Goal: Communication & Community: Answer question/provide support

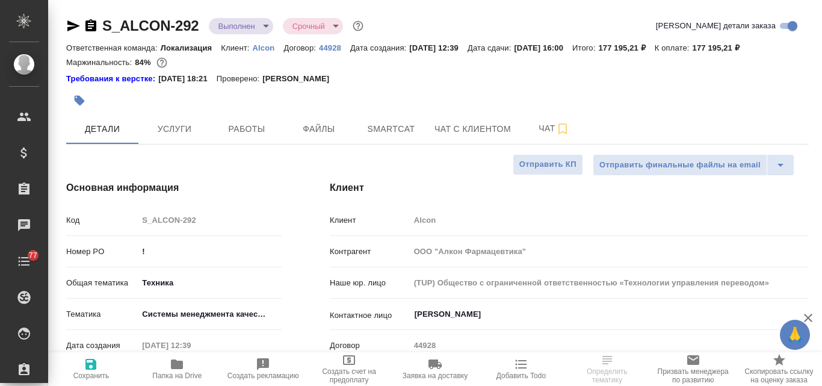
select select "RU"
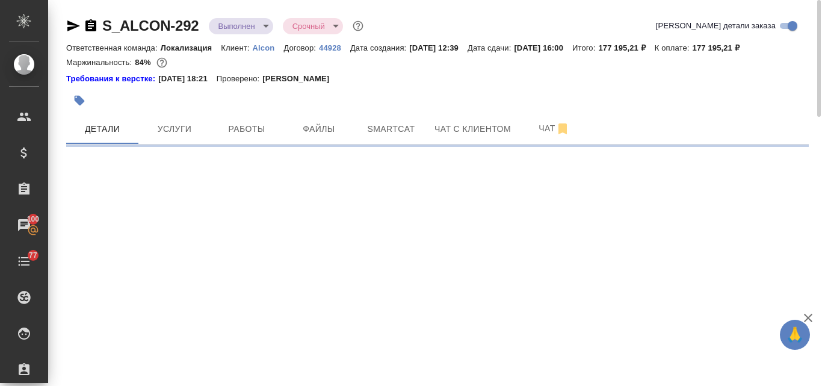
select select "RU"
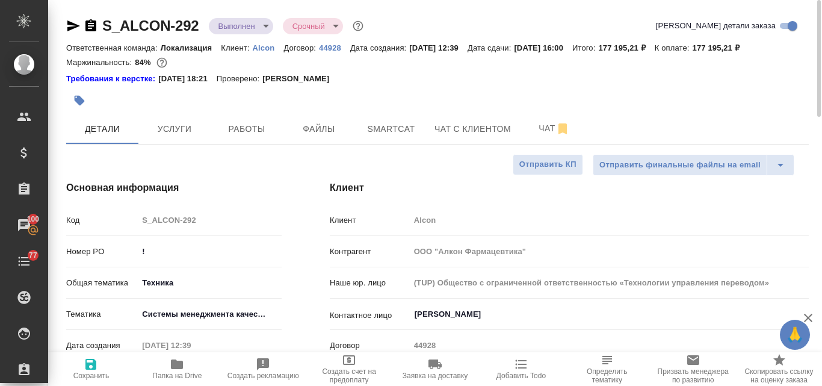
type textarea "x"
click at [182, 364] on icon "button" at bounding box center [177, 364] width 12 height 10
type textarea "x"
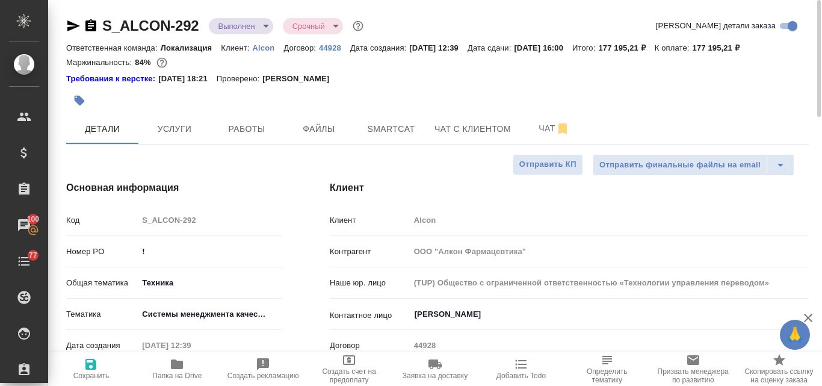
type textarea "x"
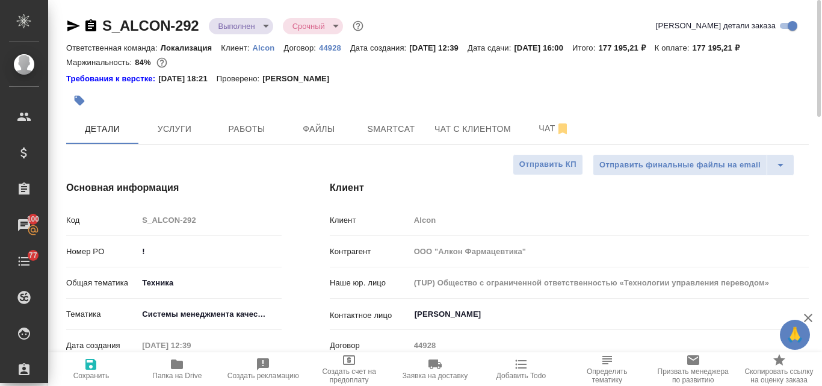
type textarea "x"
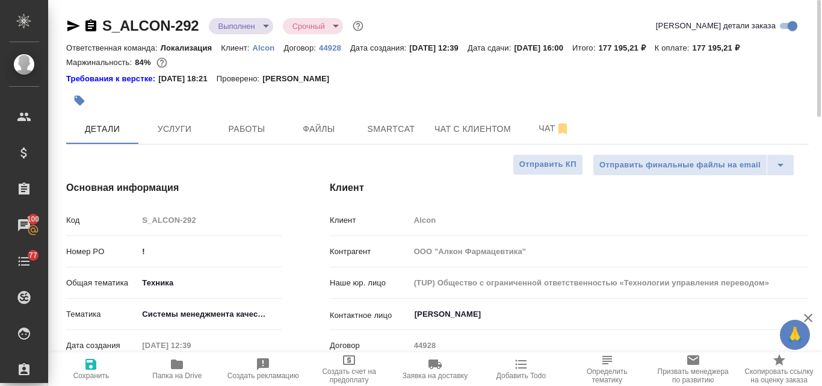
type textarea "x"
drag, startPoint x: 207, startPoint y: 26, endPoint x: 103, endPoint y: 27, distance: 104.2
click at [103, 29] on div "S_ALCON-292 Выполнен completed Срочный urgent" at bounding box center [216, 25] width 300 height 19
copy link "S_ALCON-292"
type textarea "x"
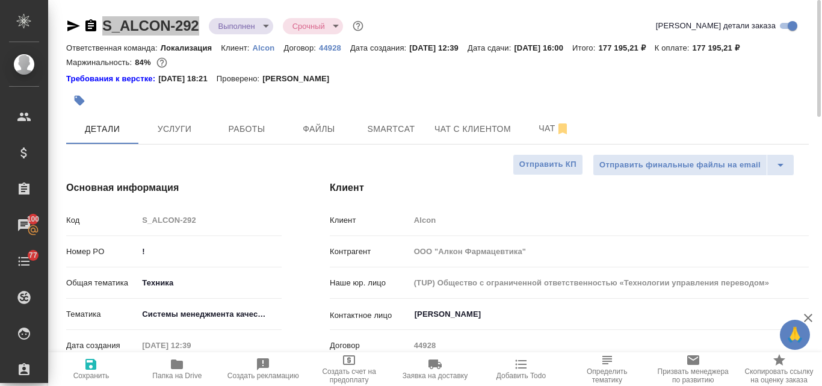
type textarea "x"
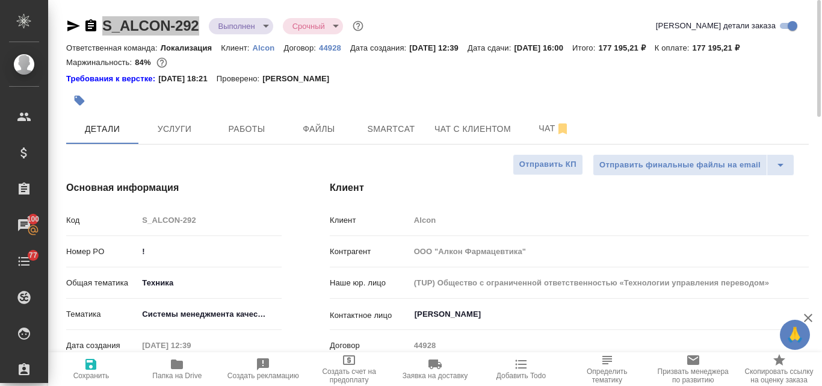
type textarea "x"
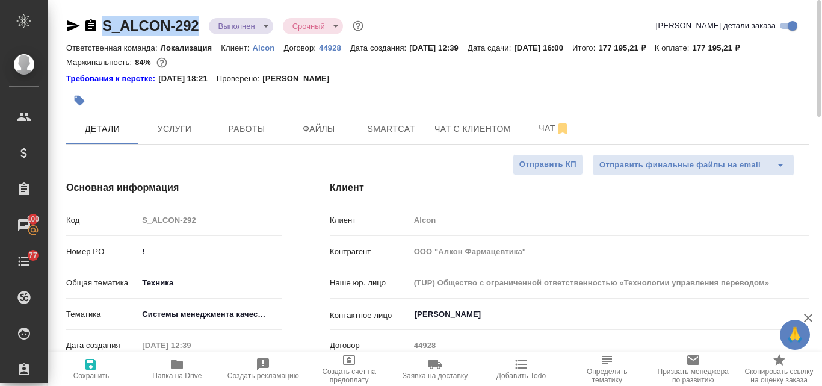
type textarea "x"
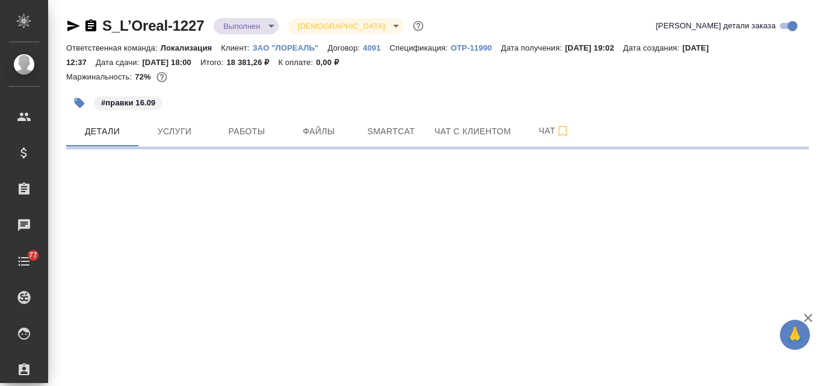
select select "RU"
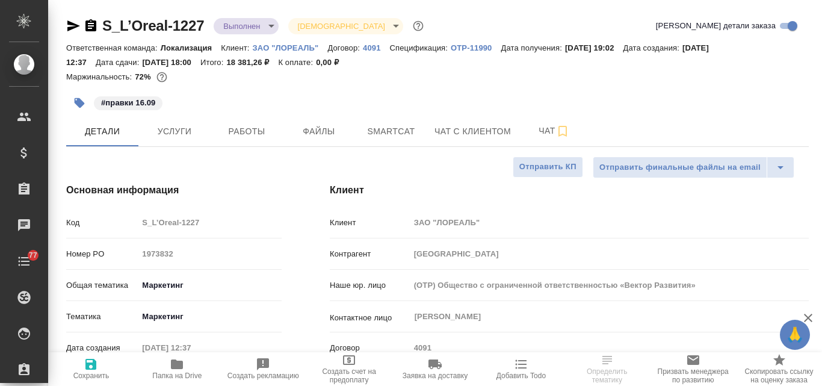
type textarea "x"
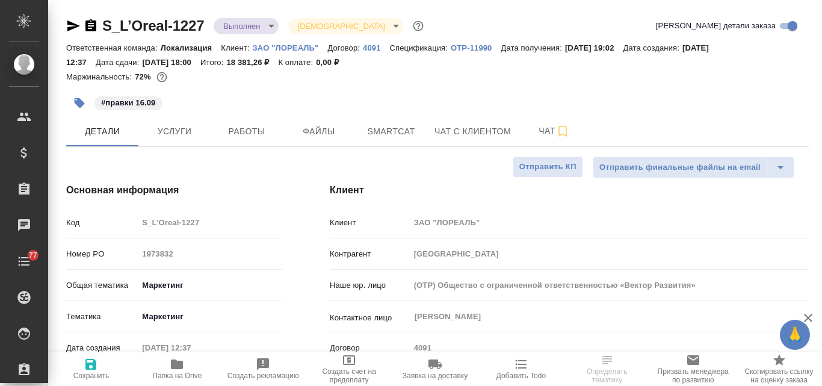
type textarea "x"
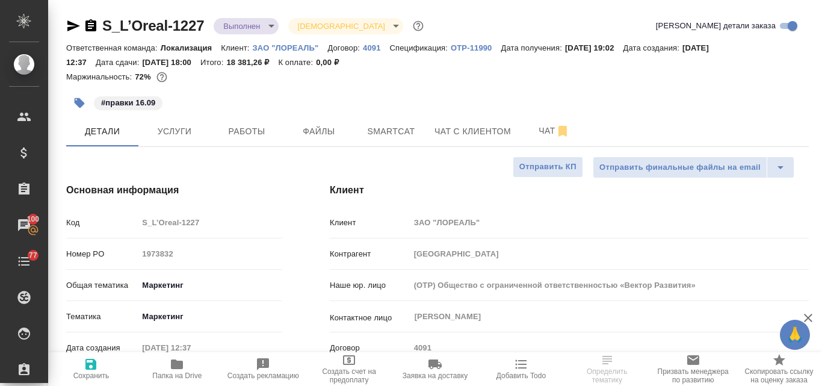
type textarea "x"
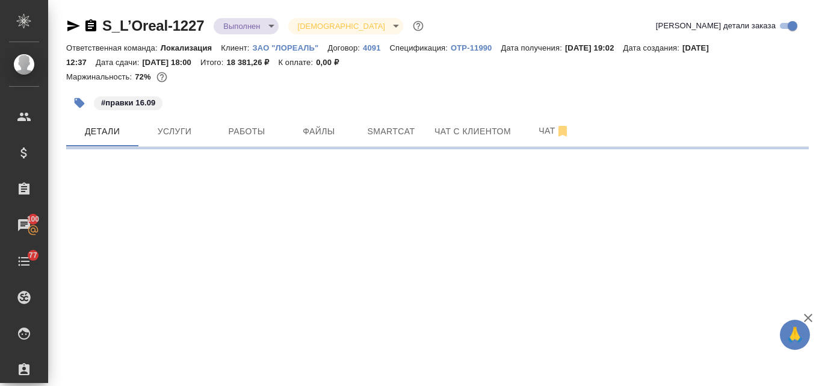
select select "RU"
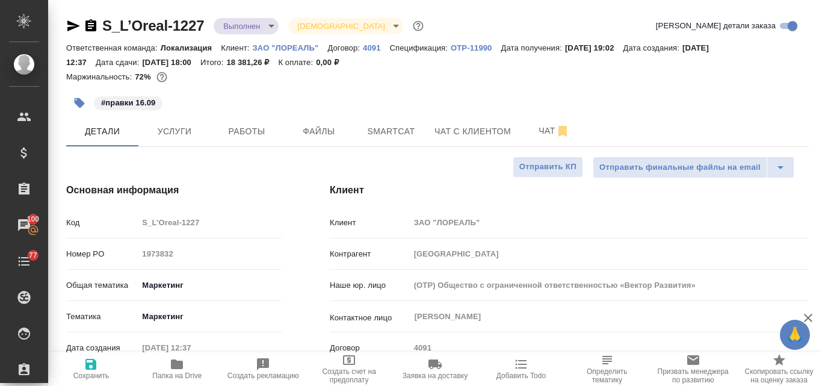
type textarea "x"
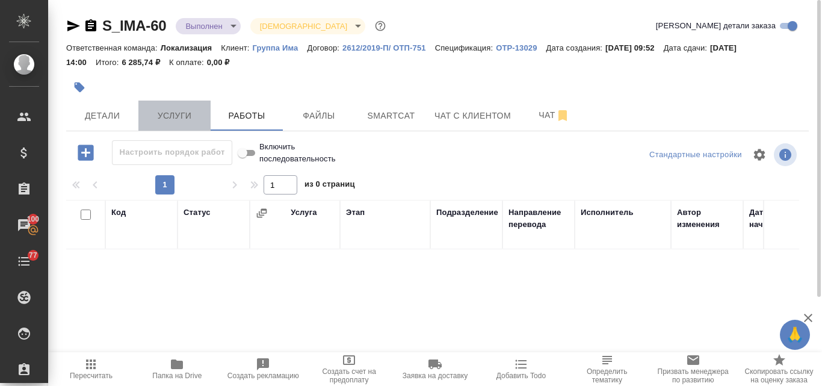
click at [169, 117] on span "Услуги" at bounding box center [175, 115] width 58 height 15
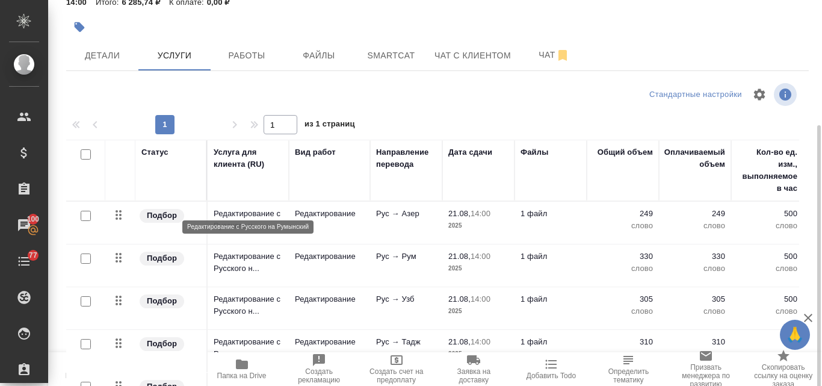
scroll to position [120, 0]
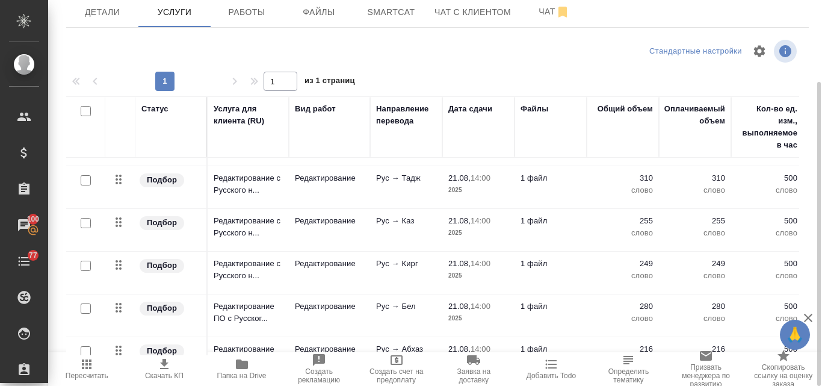
click at [249, 370] on span "Папка на Drive" at bounding box center [241, 368] width 63 height 23
click at [110, 8] on span "Детали" at bounding box center [102, 12] width 58 height 15
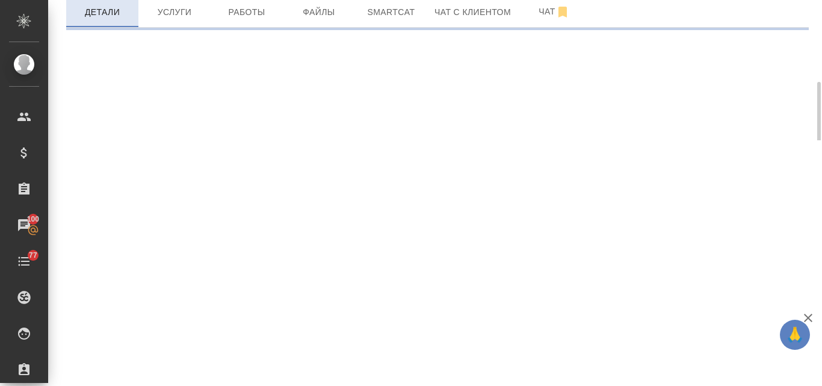
select select "RU"
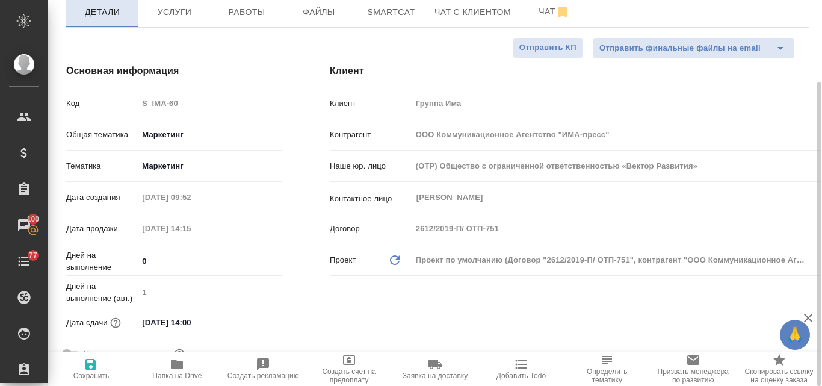
type textarea "x"
type input "[PERSON_NAME]"
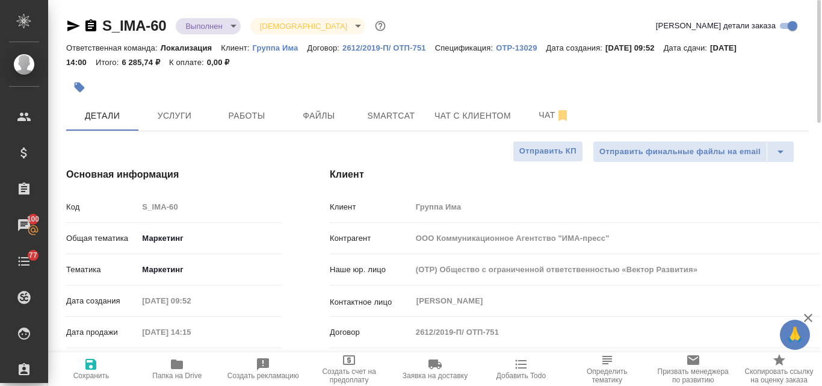
type textarea "x"
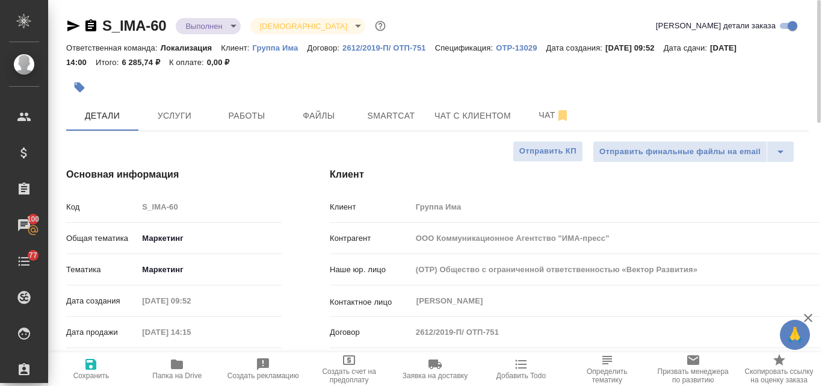
type textarea "x"
drag, startPoint x: 168, startPoint y: 25, endPoint x: 84, endPoint y: 24, distance: 84.3
click at [84, 24] on div "S_IMA-60 Выполнен completed Святая троица holyTrinity" at bounding box center [227, 25] width 322 height 19
copy link "S_IMA-60"
type textarea "x"
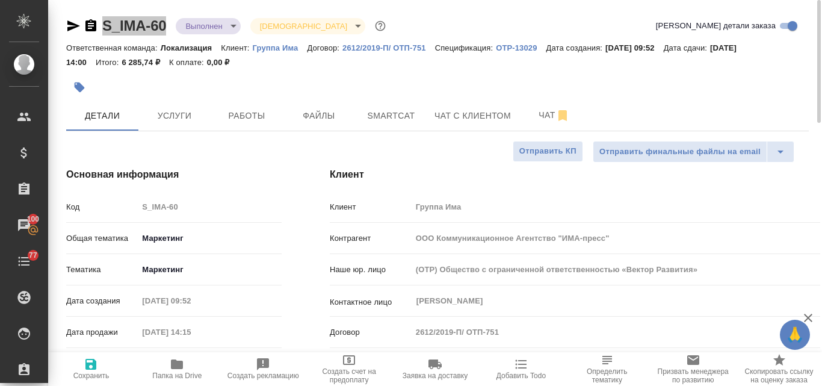
type textarea "x"
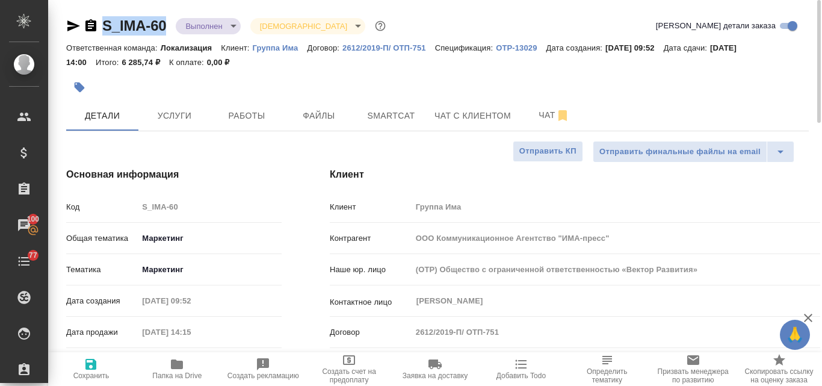
click at [284, 46] on p "Группа Има" at bounding box center [280, 47] width 55 height 9
type textarea "x"
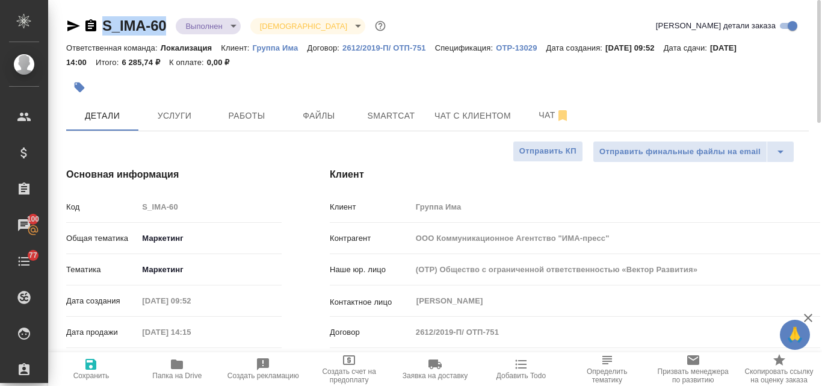
type textarea "x"
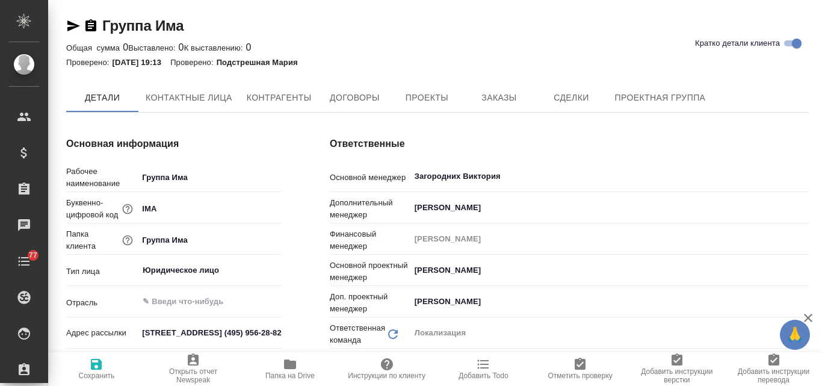
type textarea "x"
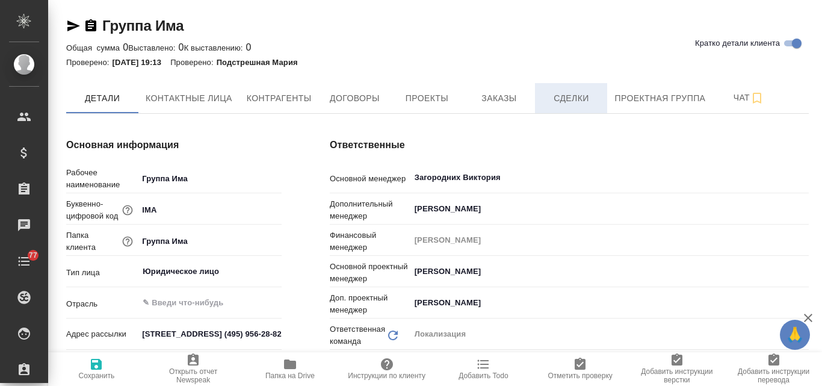
type textarea "x"
click at [518, 96] on span "Заказы" at bounding box center [499, 98] width 58 height 15
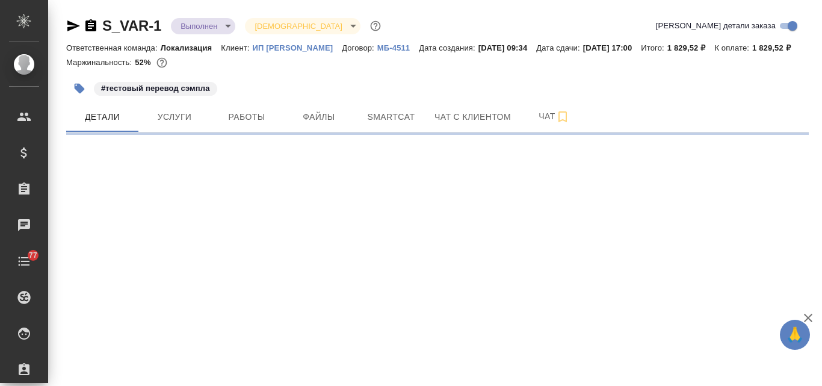
select select "RU"
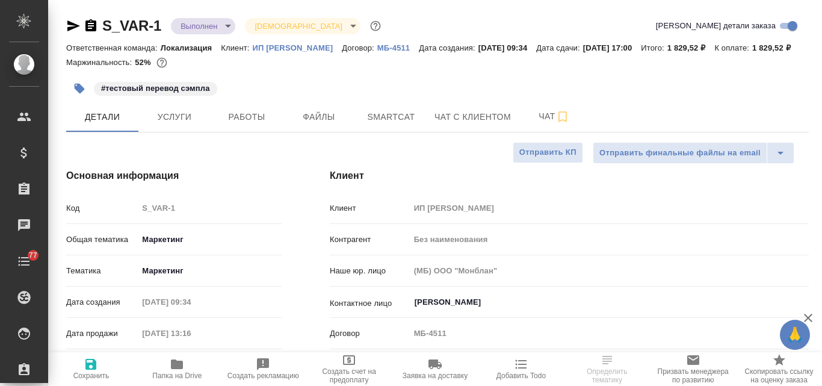
type textarea "x"
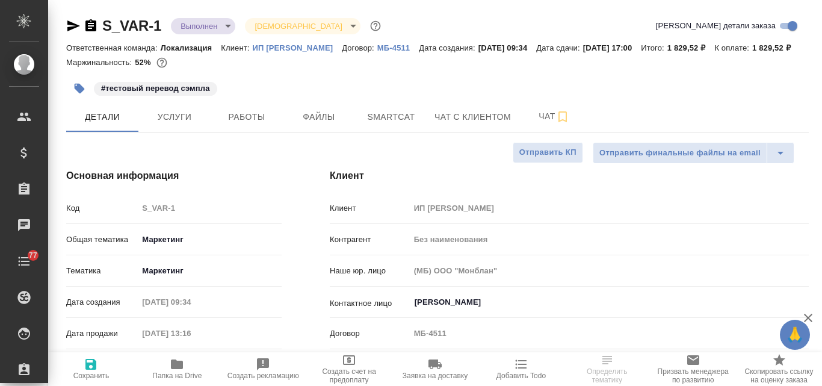
type textarea "x"
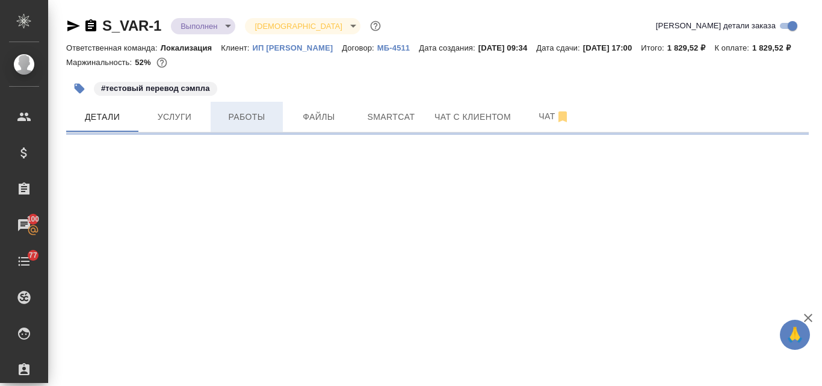
select select "RU"
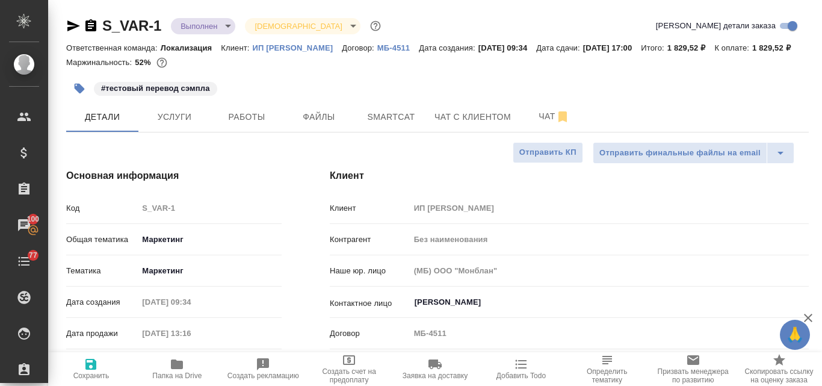
type textarea "x"
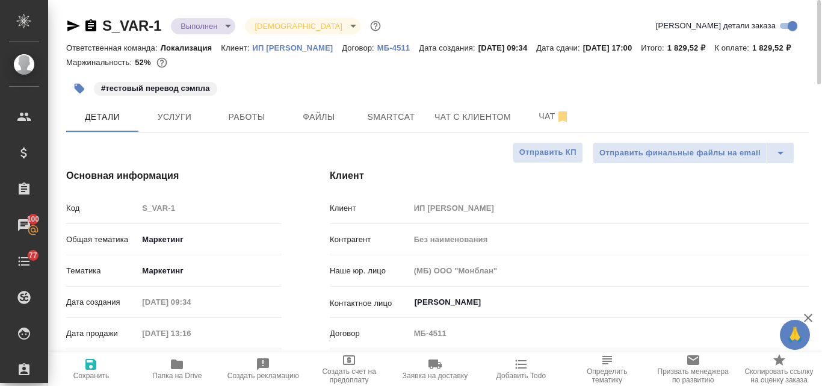
type textarea "x"
click at [69, 28] on icon "button" at bounding box center [73, 25] width 13 height 11
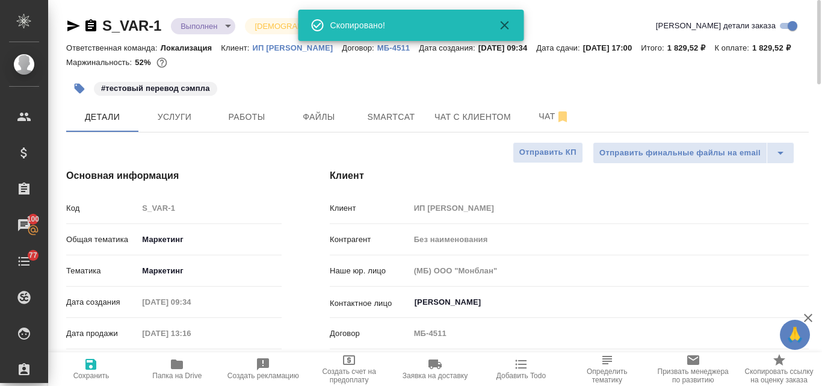
type textarea "x"
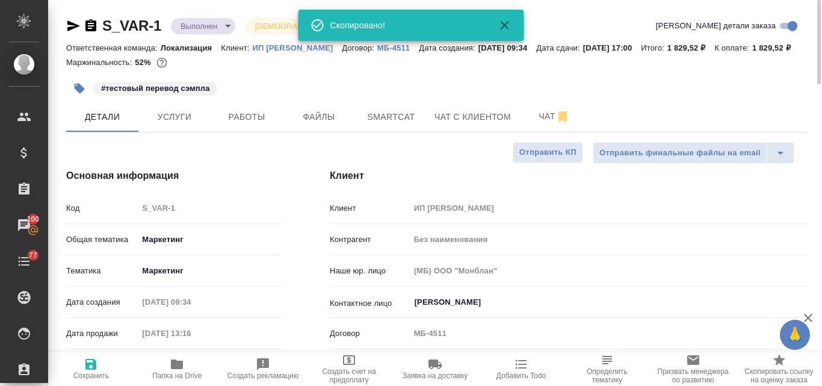
type textarea "x"
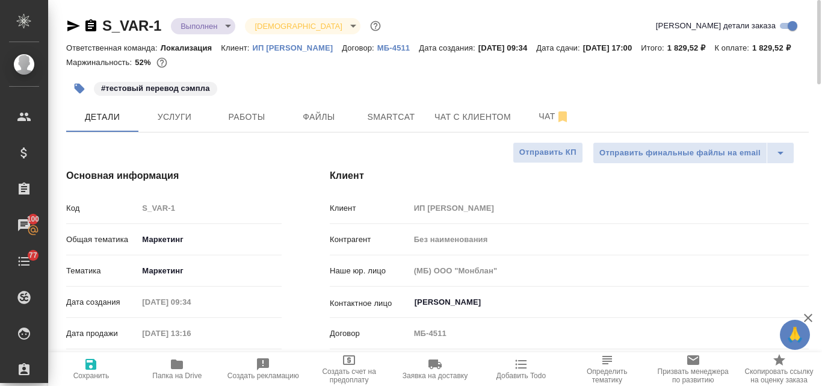
type textarea "x"
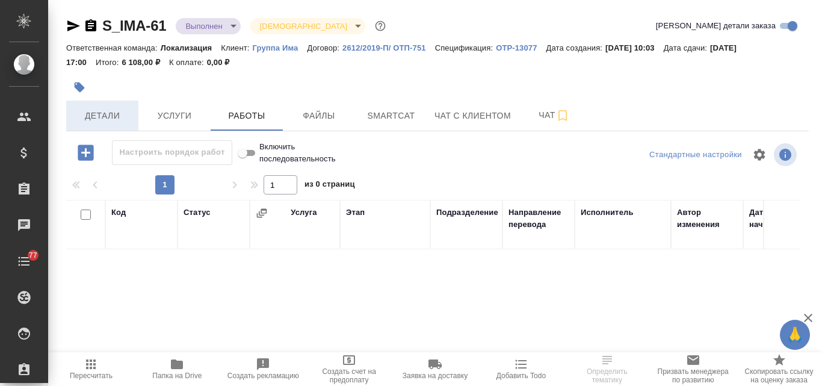
click at [110, 113] on span "Детали" at bounding box center [102, 115] width 58 height 15
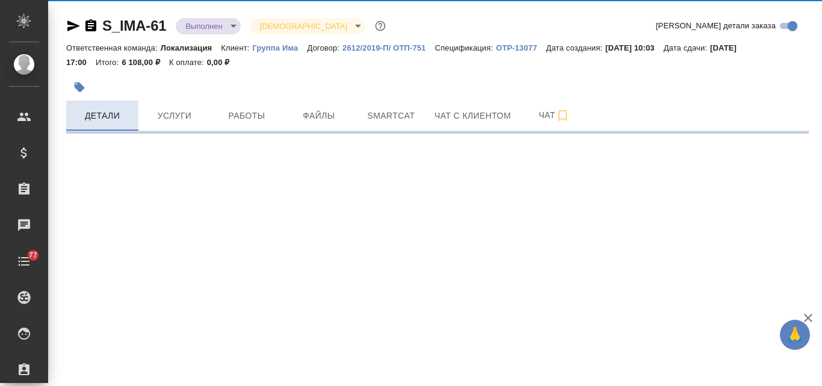
select select "RU"
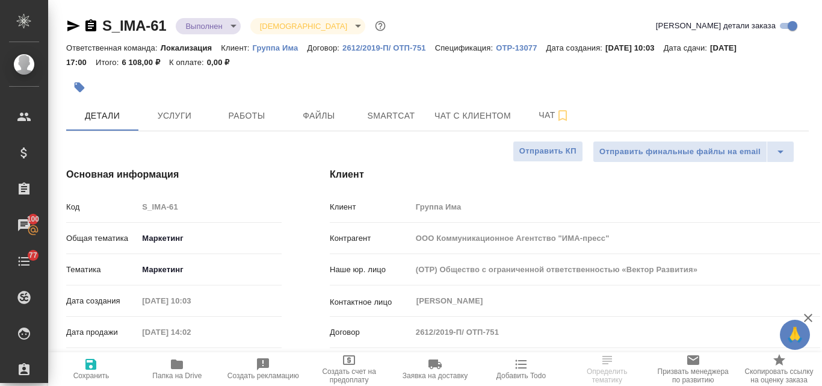
type textarea "x"
click at [72, 27] on icon "button" at bounding box center [73, 25] width 13 height 11
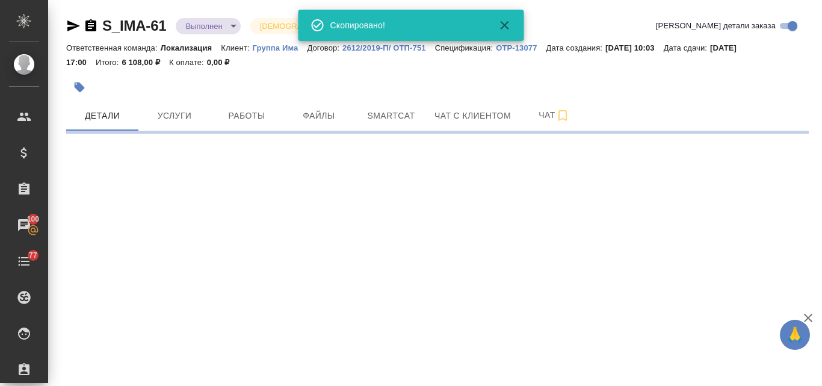
select select "RU"
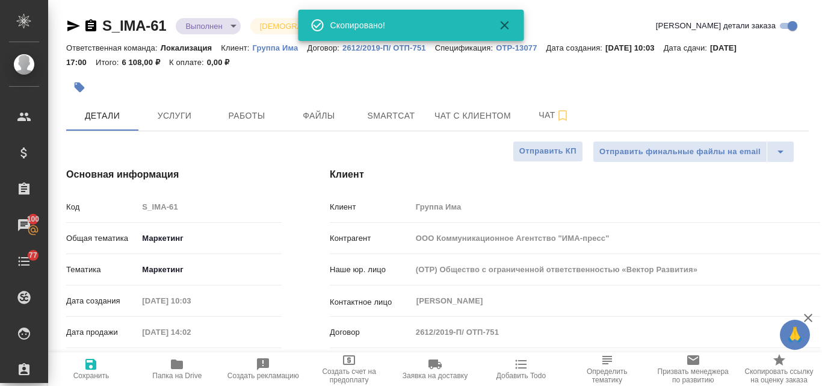
type textarea "x"
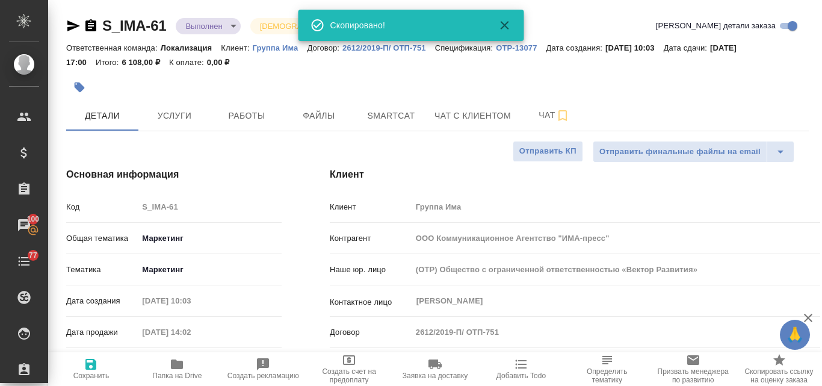
type textarea "x"
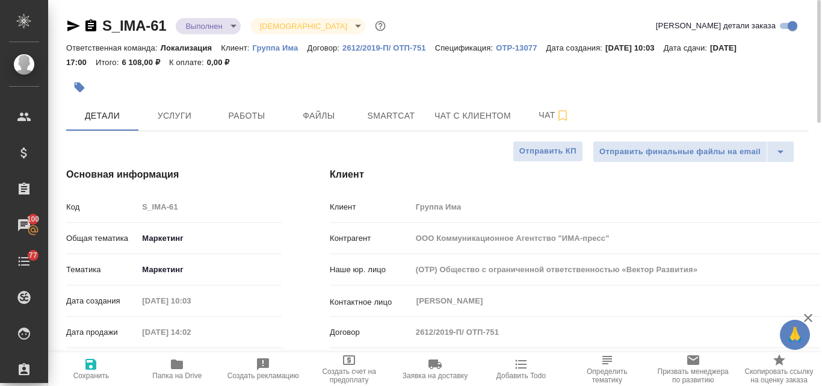
type textarea "x"
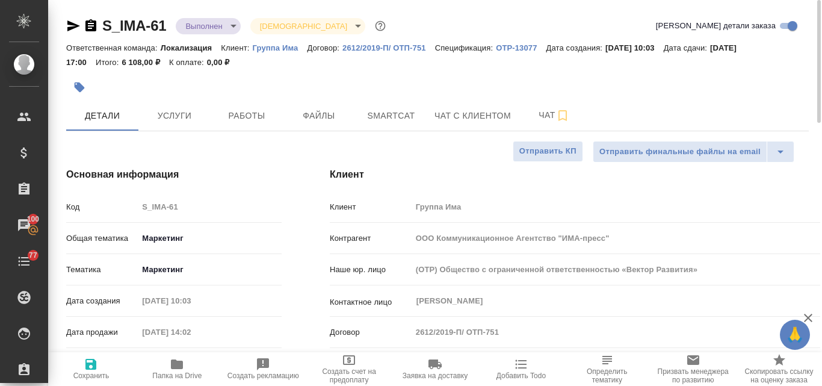
type textarea "x"
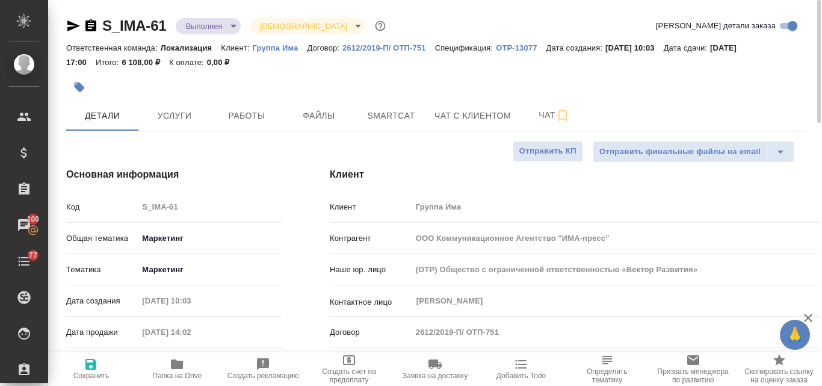
type textarea "x"
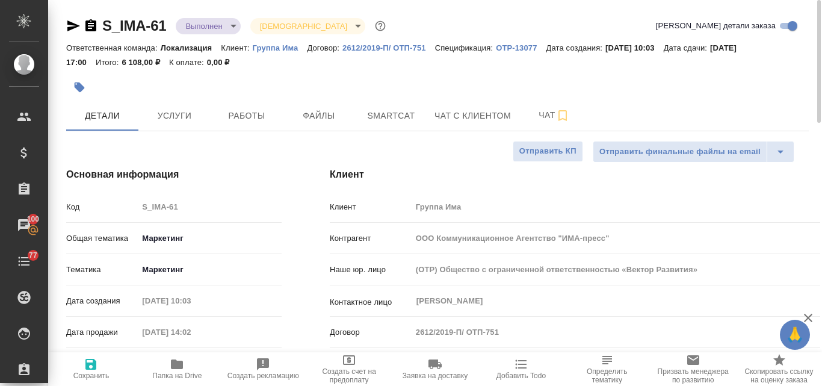
type textarea "x"
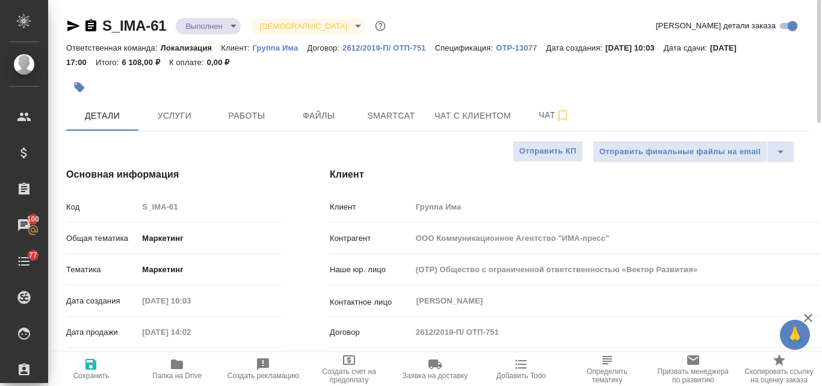
type textarea "x"
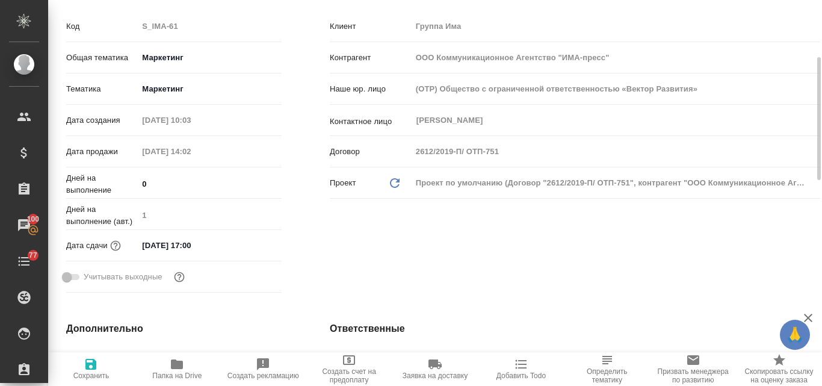
scroll to position [241, 0]
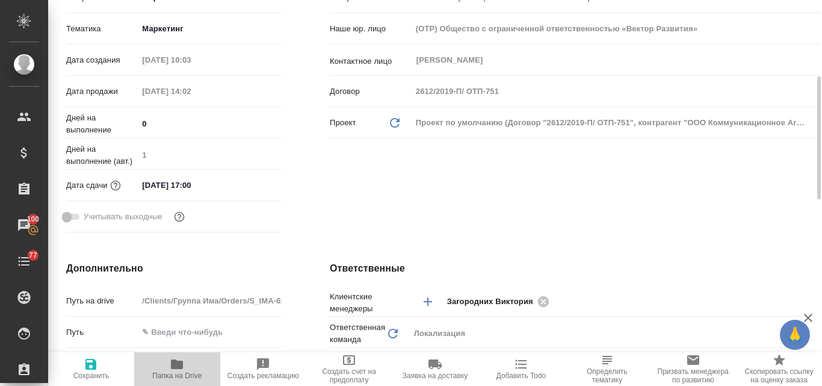
click at [176, 363] on icon "button" at bounding box center [177, 364] width 12 height 10
type textarea "x"
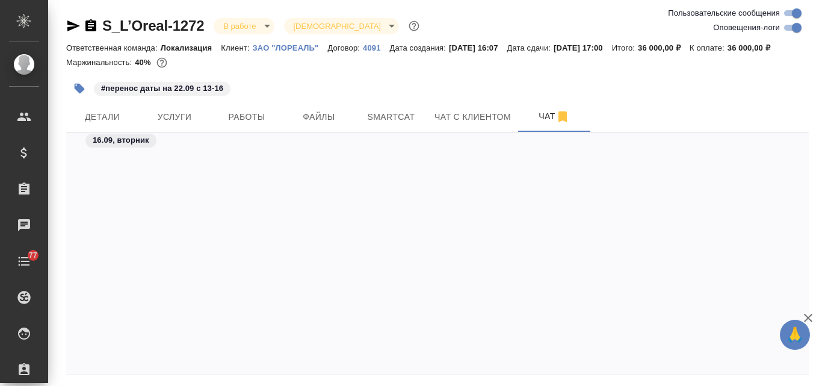
scroll to position [2473, 0]
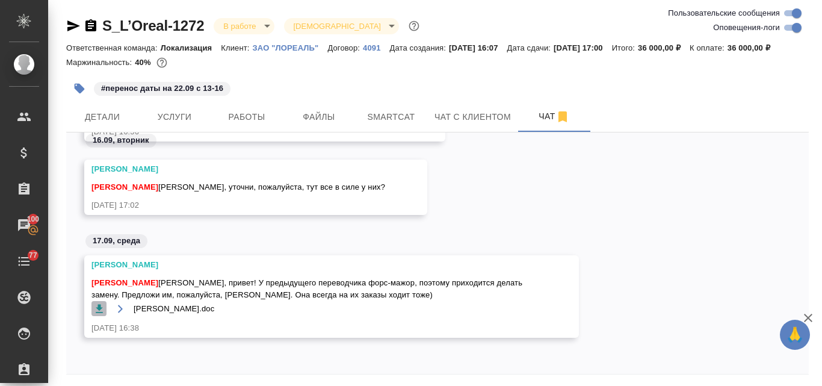
click at [102, 315] on icon "button" at bounding box center [99, 309] width 12 height 12
click at [461, 197] on div "Федотова Ирина Валяева Анна Аня, уточни, пожалуйста, тут все в силе у них? 16.0…" at bounding box center [437, 196] width 743 height 73
click at [226, 356] on div "Федотова Ирина Валяева Анна Аня, привет! У предыдущего переводчика форс-мажор, …" at bounding box center [437, 305] width 743 height 101
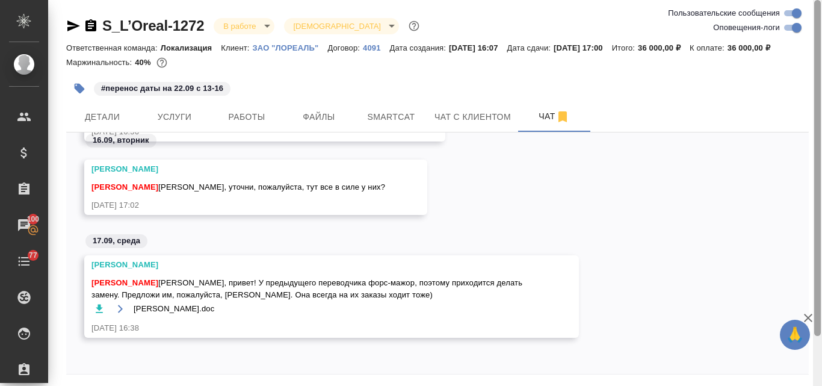
scroll to position [57, 0]
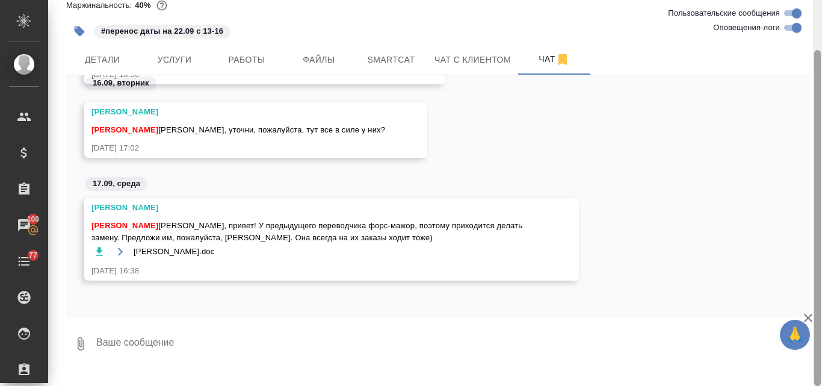
drag, startPoint x: 821, startPoint y: 130, endPoint x: 817, endPoint y: 272, distance: 142.1
click at [819, 269] on div at bounding box center [817, 193] width 9 height 386
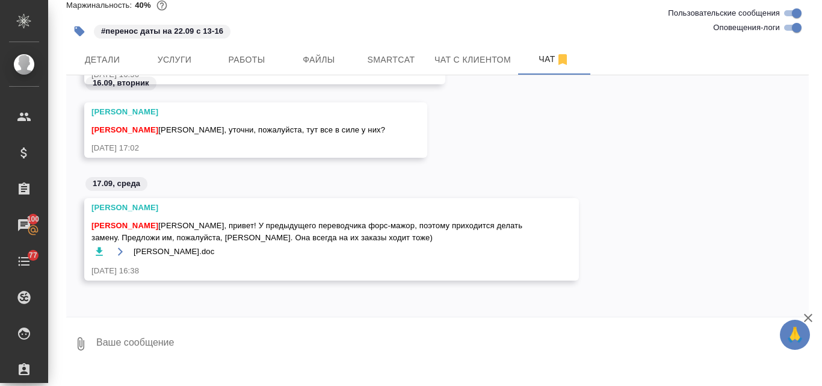
click at [123, 351] on textarea at bounding box center [452, 343] width 714 height 41
type textarea "спасибо, резюме забрала"
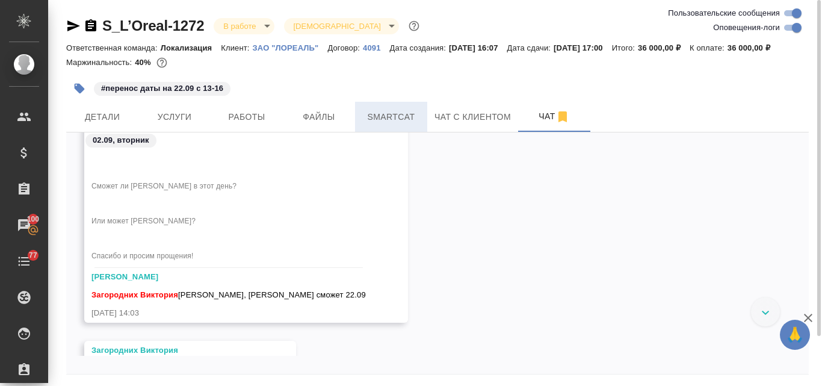
scroll to position [2397, 0]
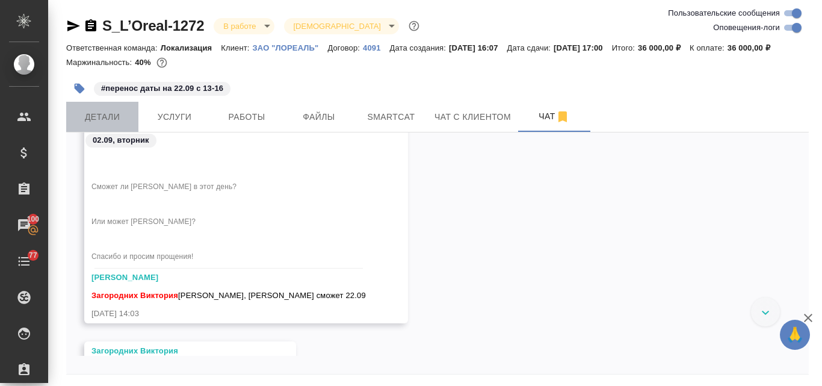
click at [94, 125] on span "Детали" at bounding box center [102, 117] width 58 height 15
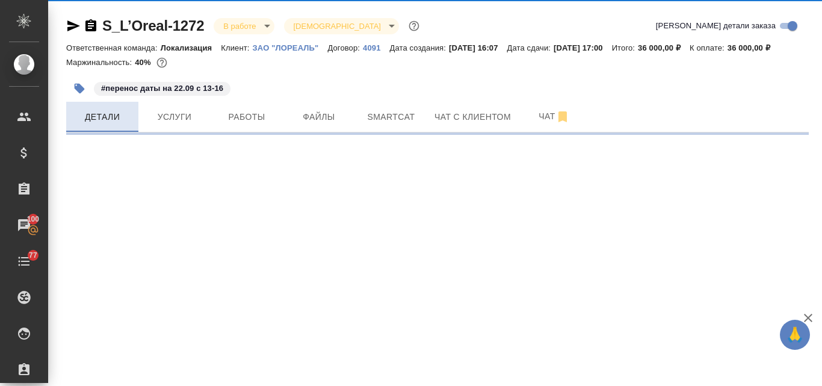
select select "RU"
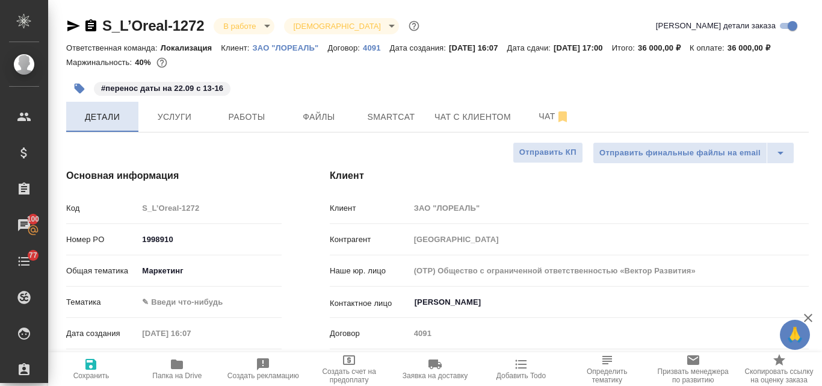
type textarea "x"
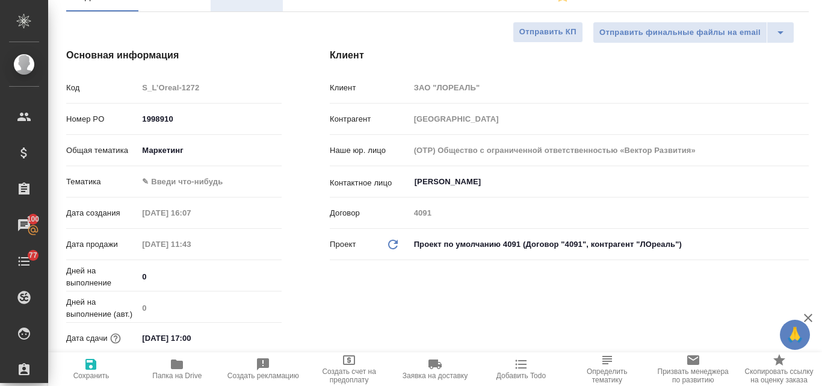
type textarea "x"
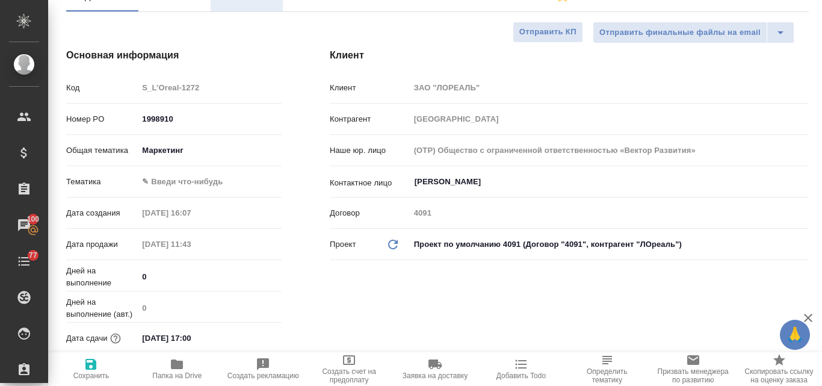
type textarea "x"
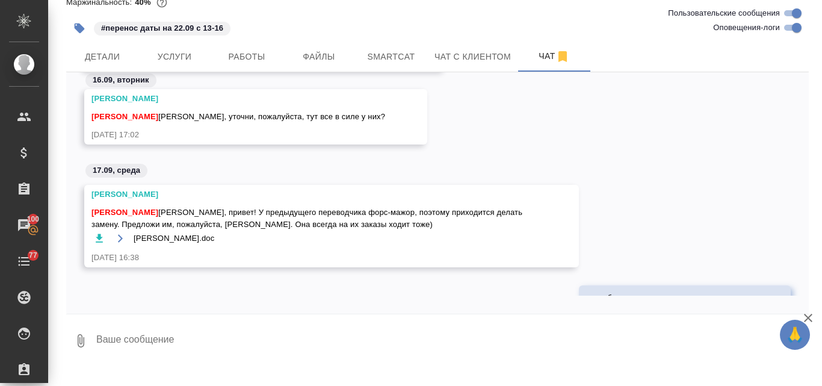
scroll to position [2990, 0]
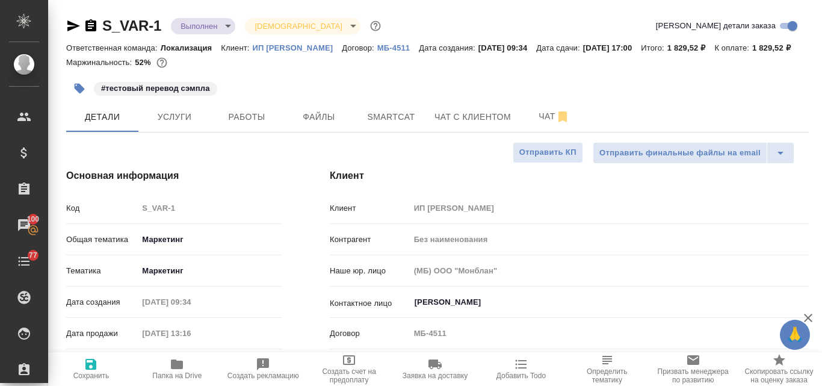
select select "RU"
